Goal: Information Seeking & Learning: Find specific fact

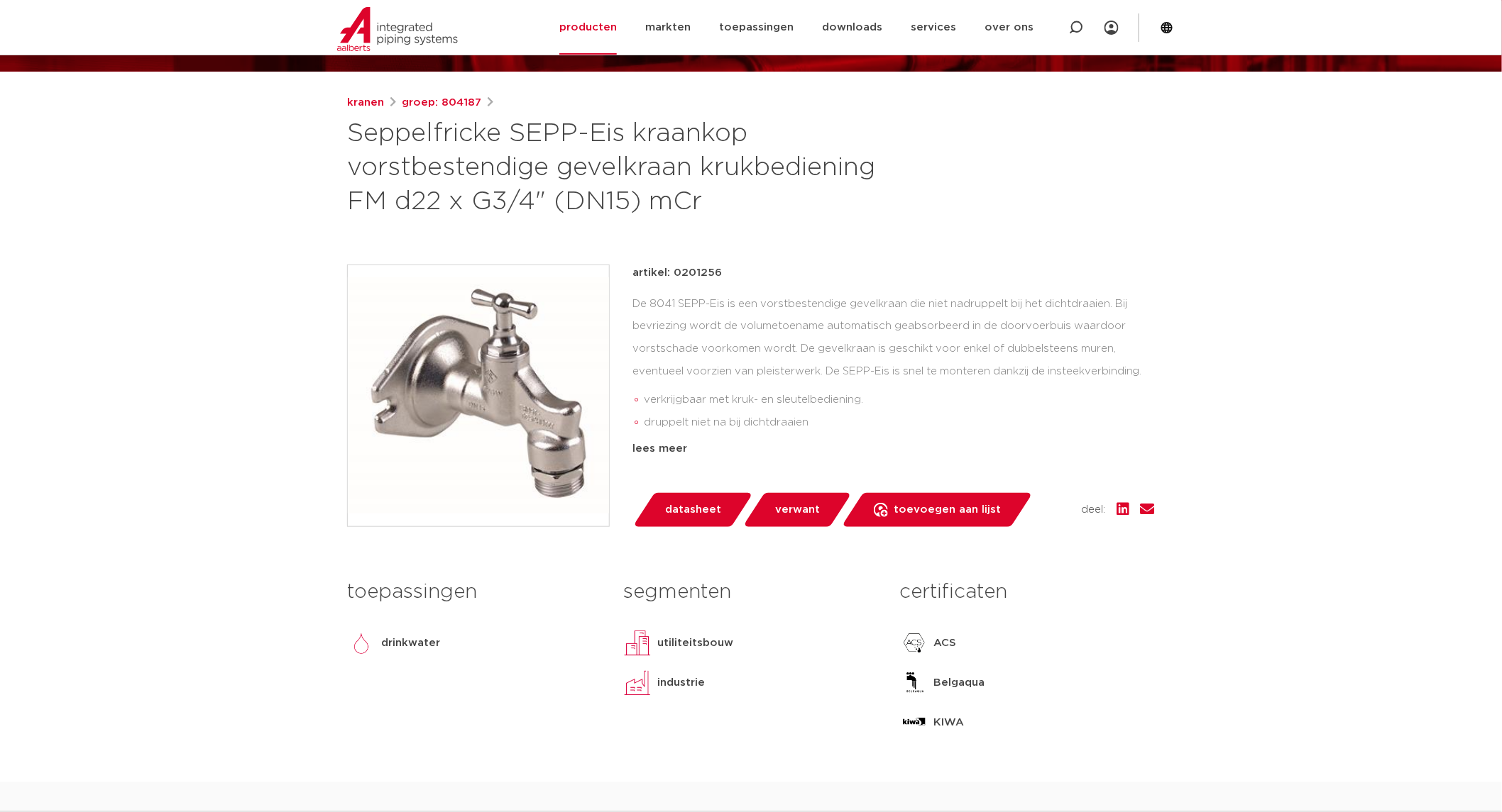
scroll to position [157, 0]
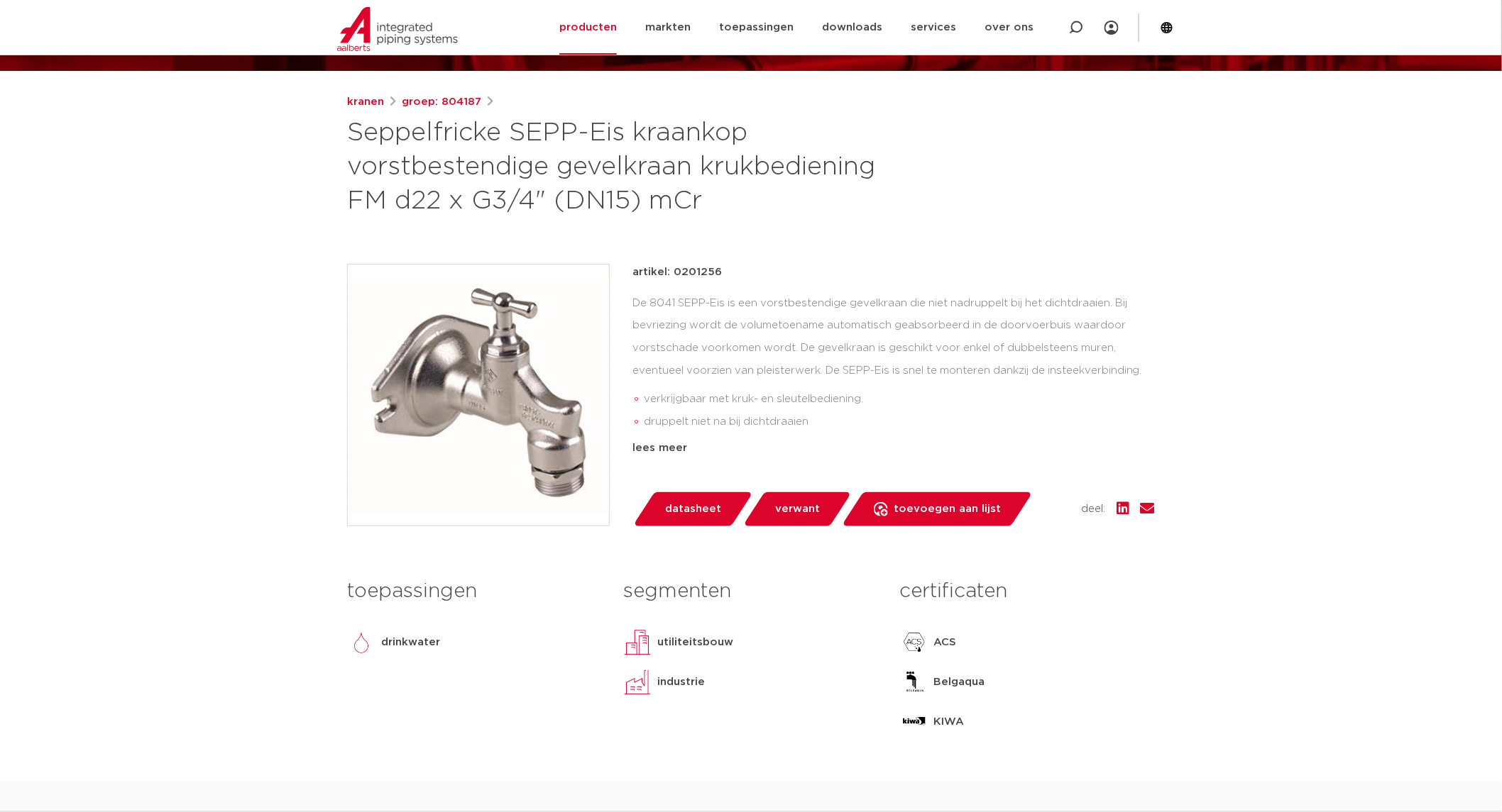
click at [805, 499] on span "verwant" at bounding box center [798, 510] width 45 height 22
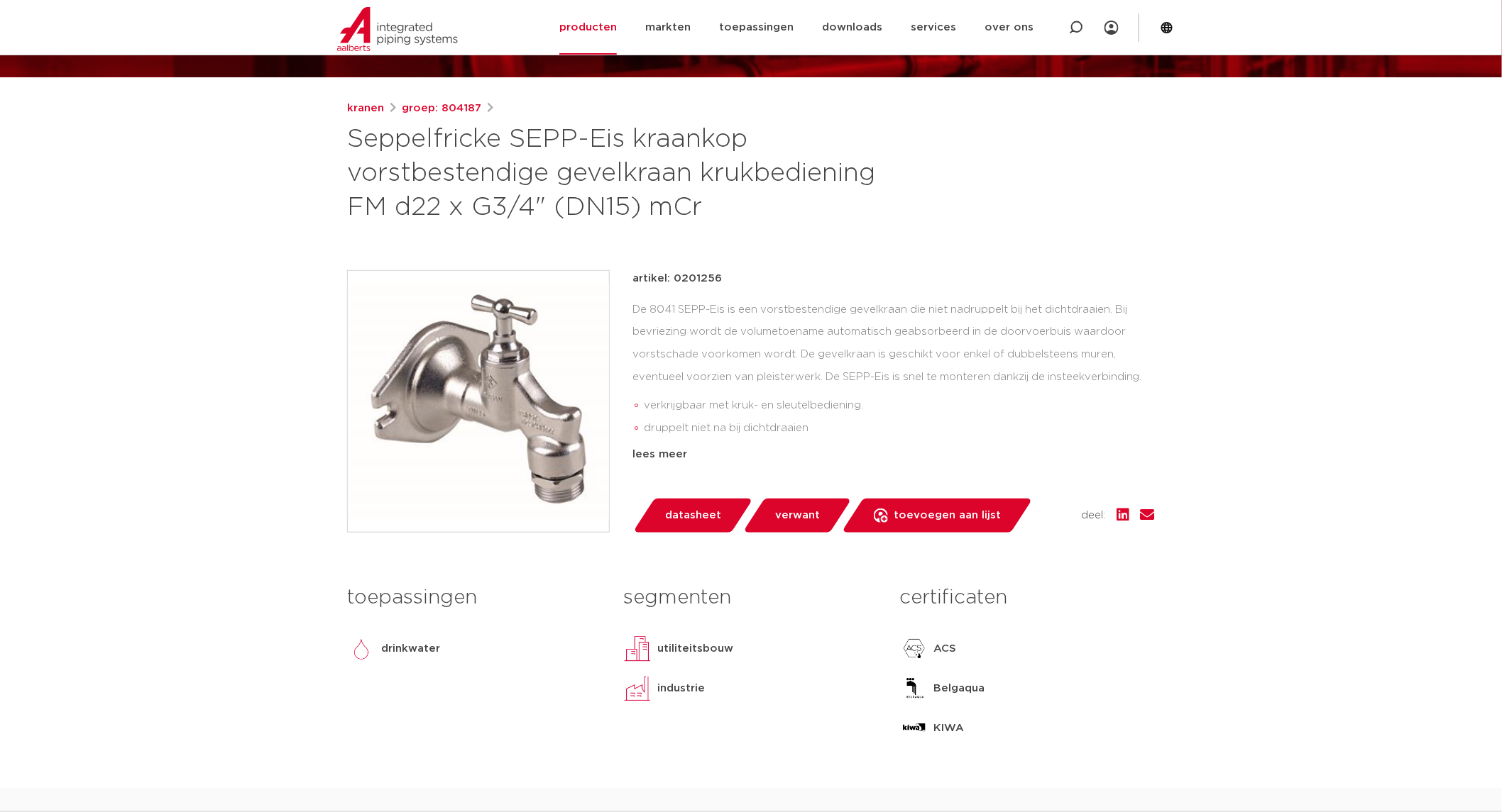
scroll to position [150, 0]
click at [698, 279] on p "artikel: 0201256" at bounding box center [677, 279] width 89 height 17
copy p "0201256"
